Goal: Information Seeking & Learning: Learn about a topic

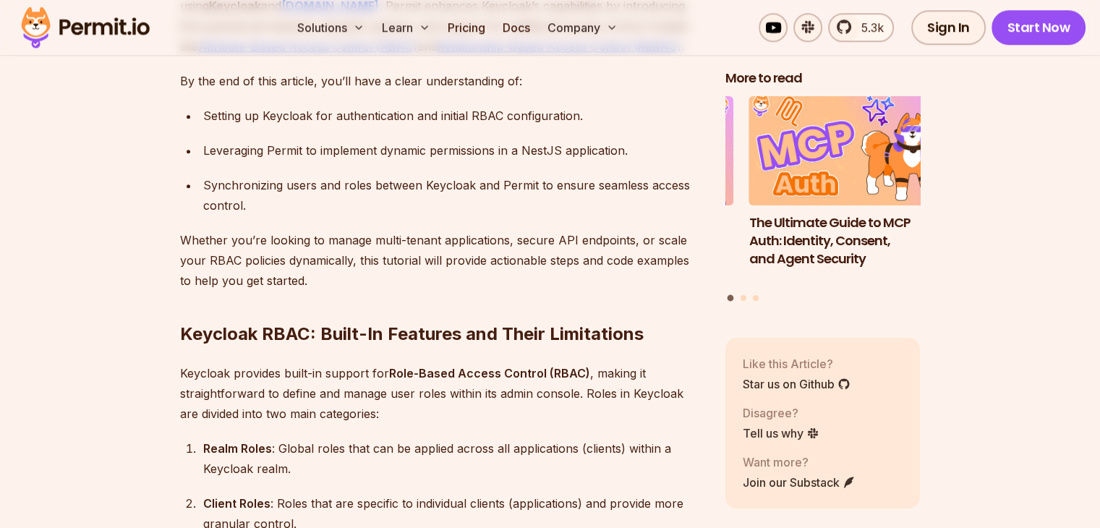
scroll to position [1216, 0]
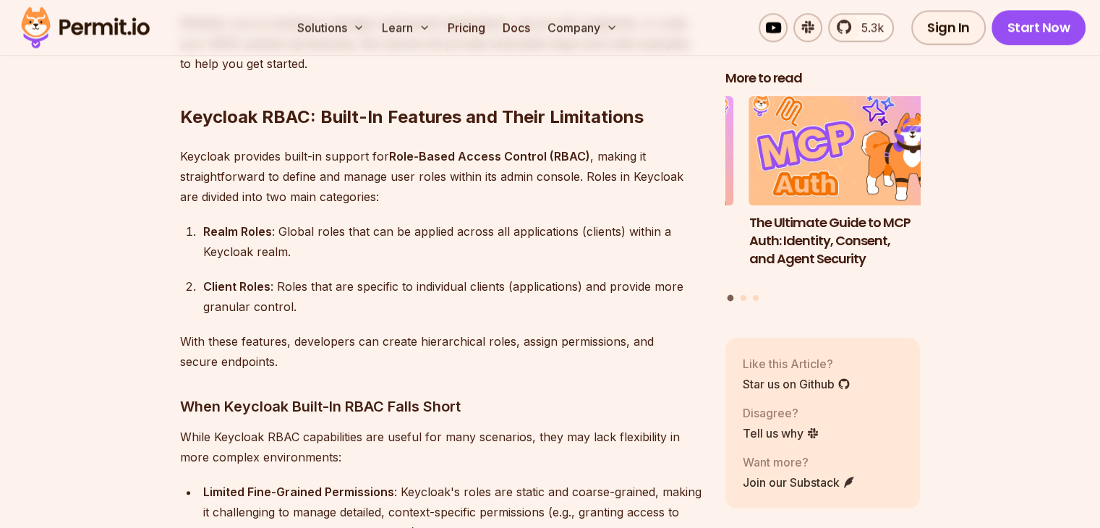
scroll to position [1442, 0]
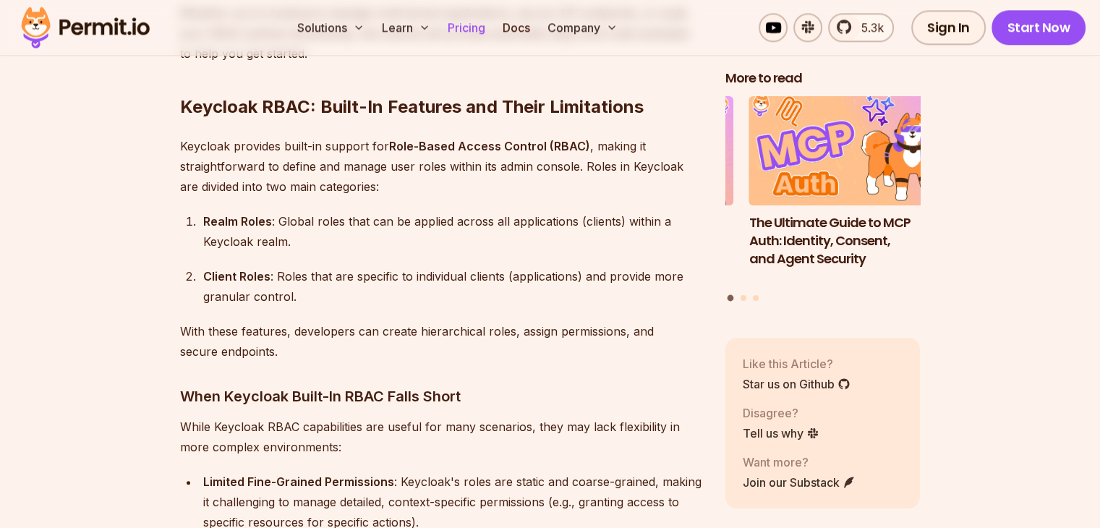
click at [491, 30] on link "Pricing" at bounding box center [466, 27] width 49 height 29
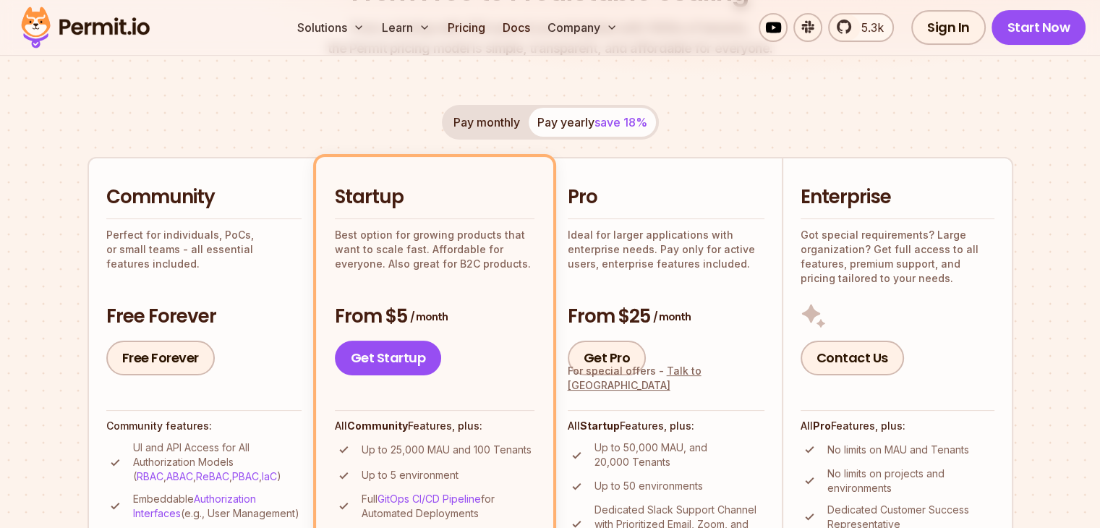
scroll to position [220, 0]
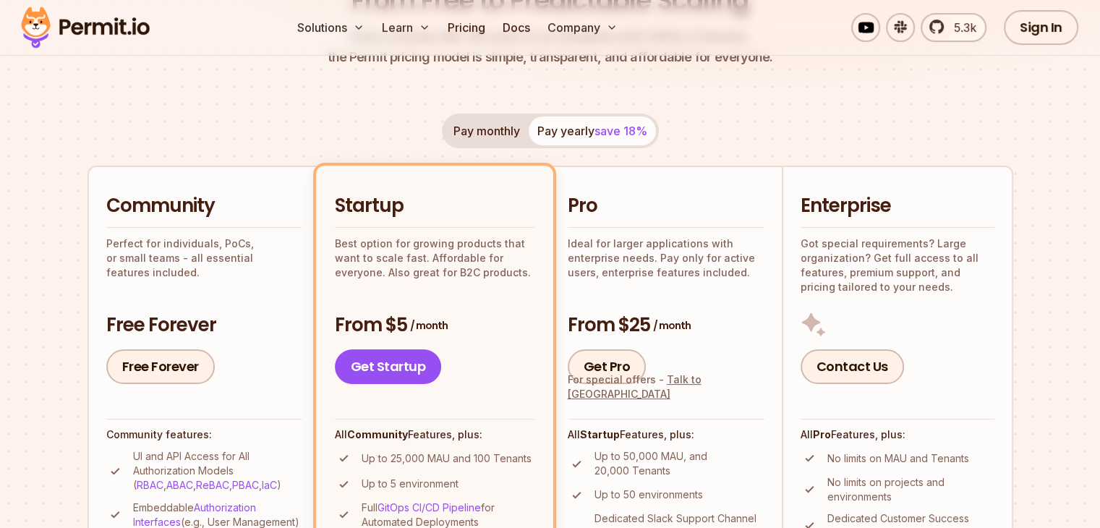
click at [498, 129] on button "Pay monthly" at bounding box center [487, 130] width 84 height 29
click at [555, 130] on button "Pay yearly save 18%" at bounding box center [592, 130] width 127 height 29
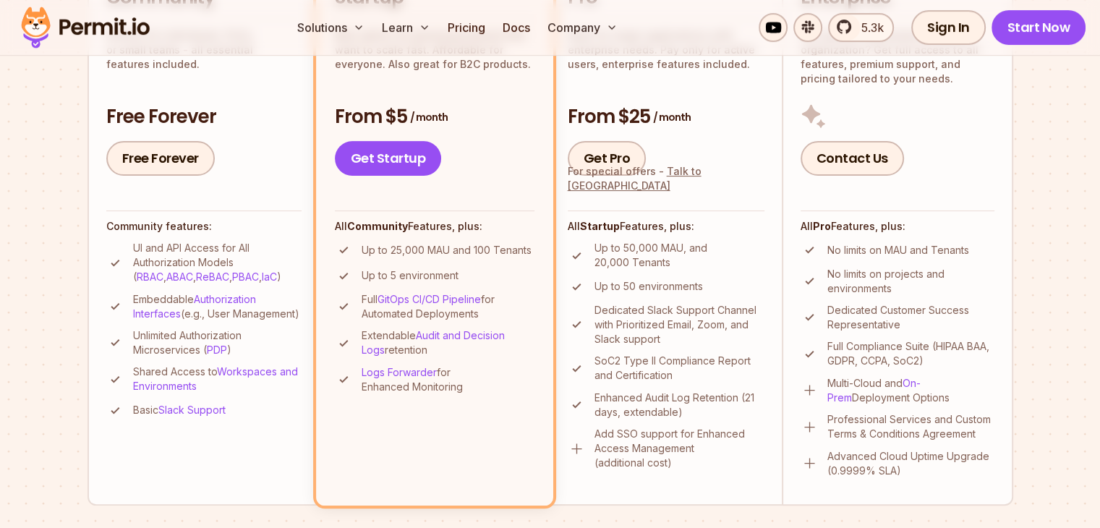
scroll to position [427, 0]
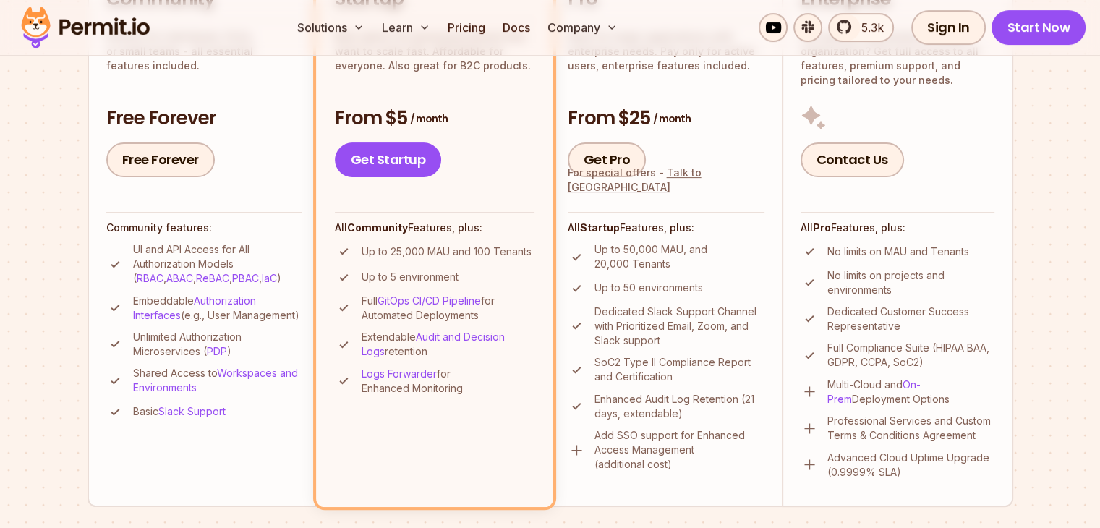
click at [677, 253] on p "Up to 50,000 MAU, and 20,000 Tenants" at bounding box center [679, 256] width 170 height 29
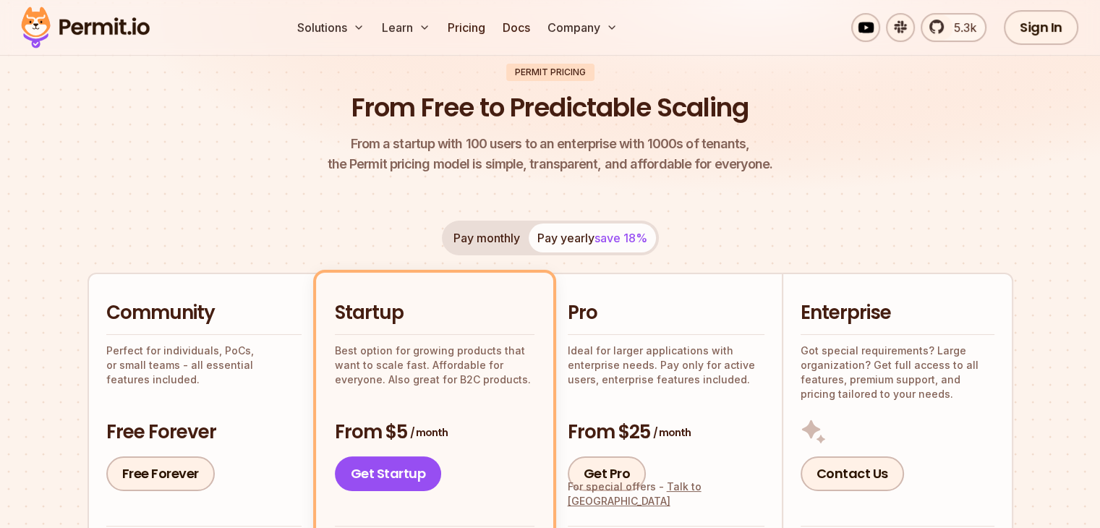
scroll to position [118, 0]
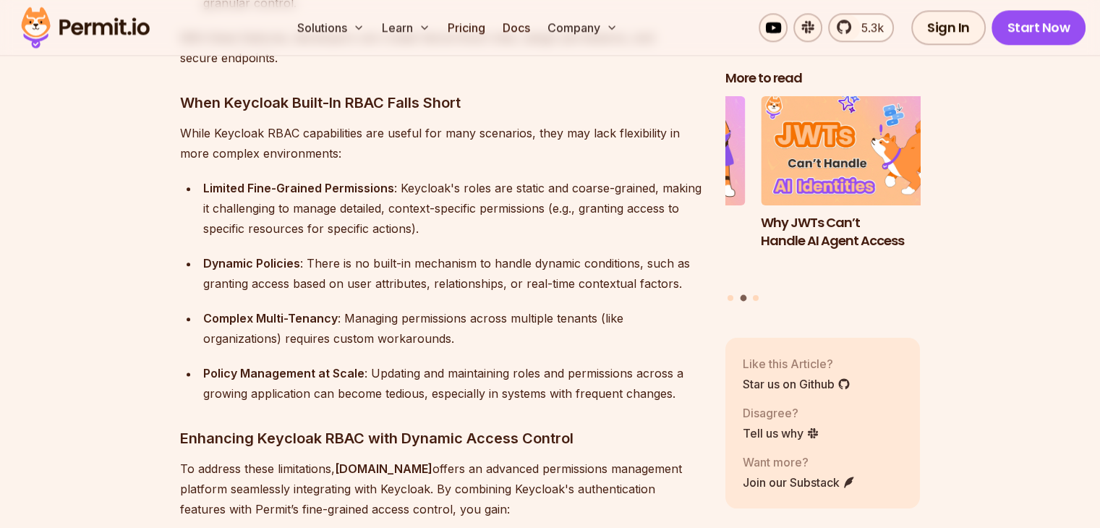
scroll to position [1756, 0]
